Goal: Task Accomplishment & Management: Use online tool/utility

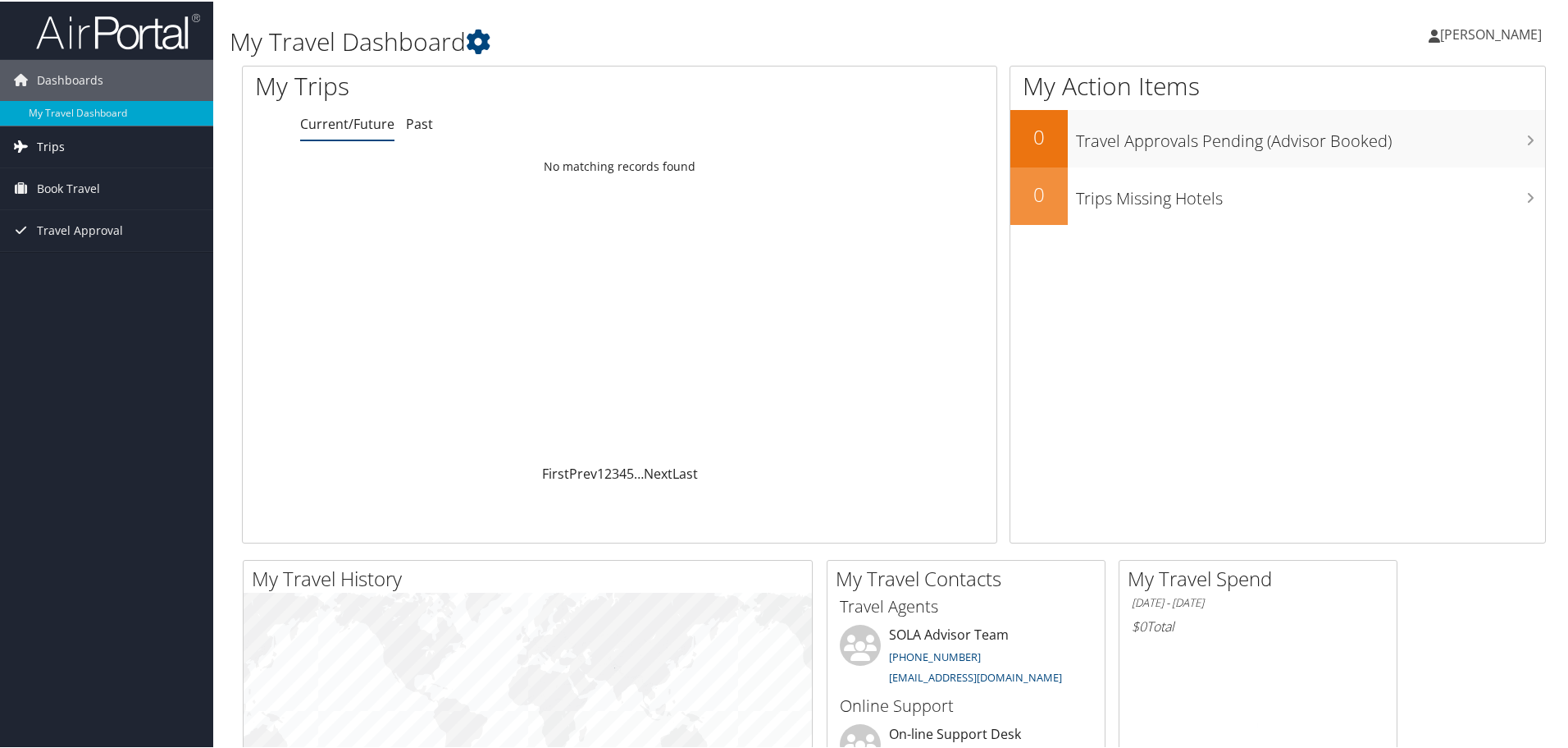
click at [35, 145] on link "Trips" at bounding box center [106, 145] width 213 height 41
click at [45, 173] on link "Current/Future Trips" at bounding box center [106, 178] width 213 height 25
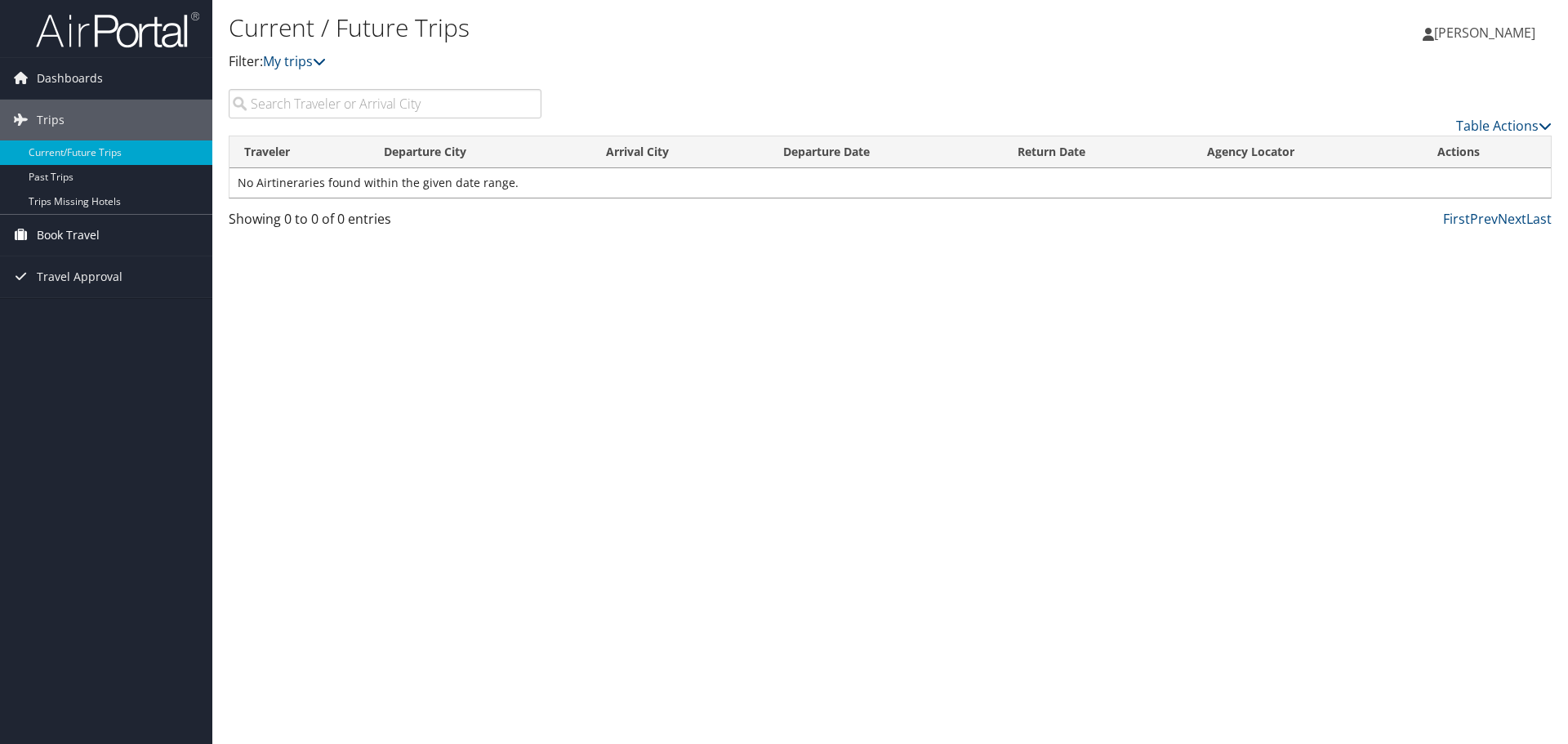
click at [60, 225] on span "Book Travel" at bounding box center [68, 235] width 63 height 40
click at [60, 291] on link "Book/Manage Online Trips" at bounding box center [106, 292] width 212 height 24
